Goal: Information Seeking & Learning: Find specific fact

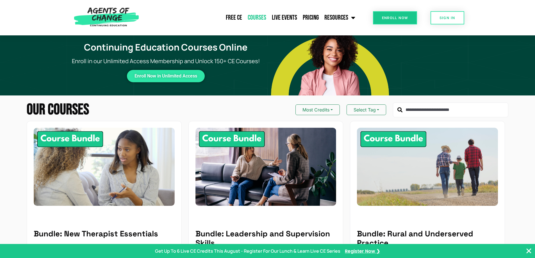
scroll to position [309, 0]
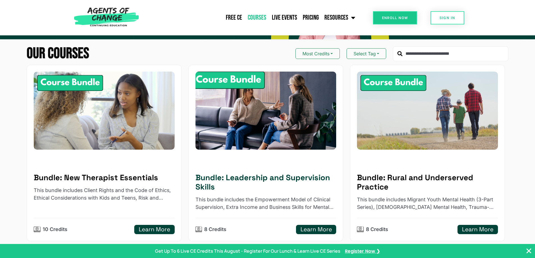
scroll to position [84, 0]
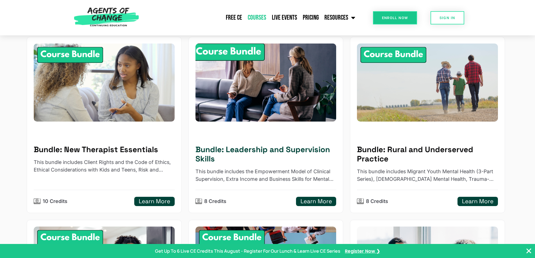
click at [307, 200] on h5 "Learn More" at bounding box center [316, 201] width 31 height 7
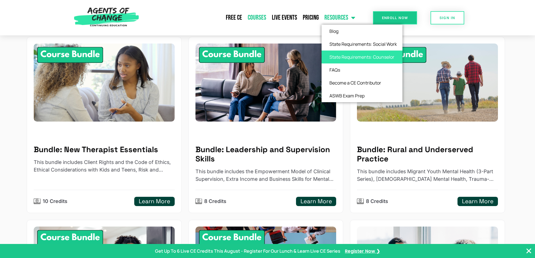
click at [340, 55] on link "State Requirements: Counselor" at bounding box center [362, 57] width 81 height 13
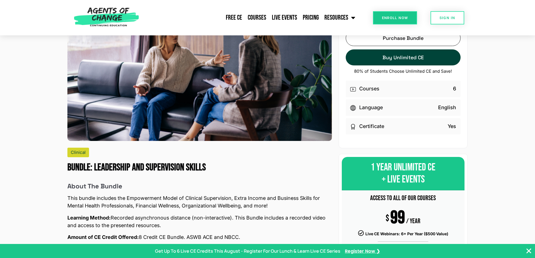
scroll to position [28, 0]
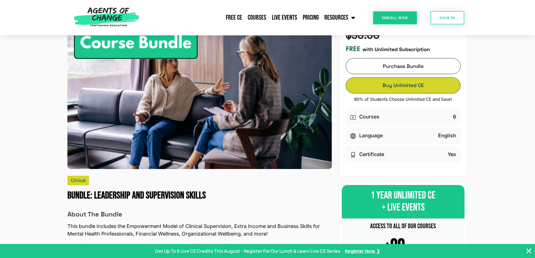
click at [403, 86] on link "Buy Unlimited CE Buy Unlimited CE" at bounding box center [403, 86] width 115 height 16
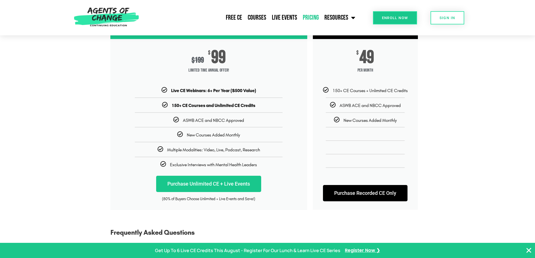
scroll to position [112, 0]
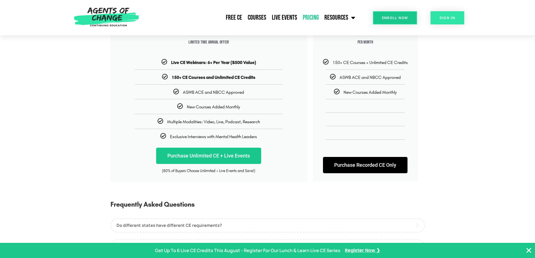
click at [448, 21] on link "SIGN IN" at bounding box center [448, 17] width 34 height 13
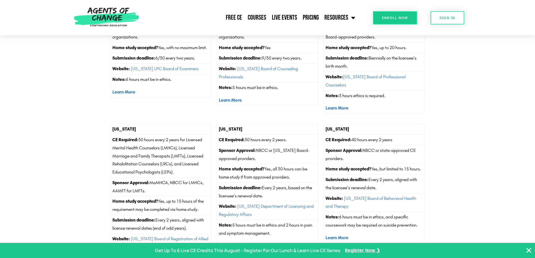
scroll to position [983, 0]
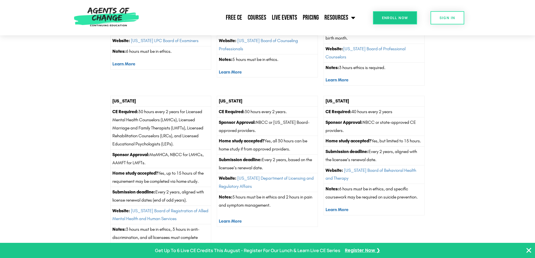
click at [192, 123] on td "CE Required: 30 hours every 2 years for Licensed Mental Health Counselors (LMHC…" at bounding box center [160, 127] width 101 height 43
drag, startPoint x: 149, startPoint y: 166, endPoint x: 96, endPoint y: 162, distance: 53.8
click at [96, 162] on section "[US_STATE] CE Required: 30 hours every 2 years for Licensed Mental Health Couns…" at bounding box center [267, 182] width 535 height 178
click at [129, 157] on strong "Sponsor Approval:" at bounding box center [130, 154] width 37 height 5
click at [154, 165] on td "Sponsor Approval: MaMHCA, NBCC for LMHCs, AAMFT for LMFTs." at bounding box center [160, 158] width 101 height 19
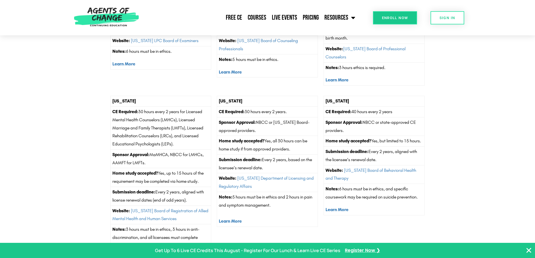
scroll to position [1012, 0]
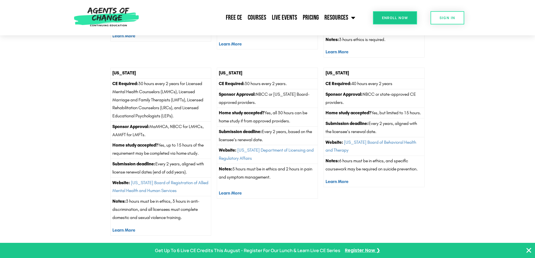
click at [173, 222] on p "Notes: 3 hours must be in ethics, 3 hours in anti-discrimination, and all licen…" at bounding box center [160, 210] width 97 height 24
click at [170, 235] on p "Learn More" at bounding box center [160, 230] width 97 height 8
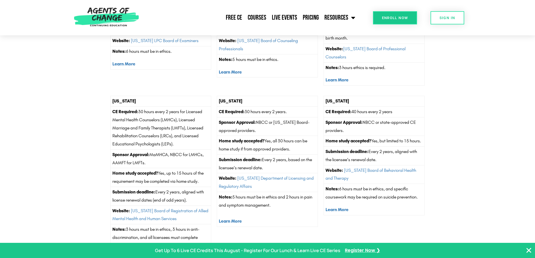
scroll to position [1040, 0]
